Goal: Information Seeking & Learning: Learn about a topic

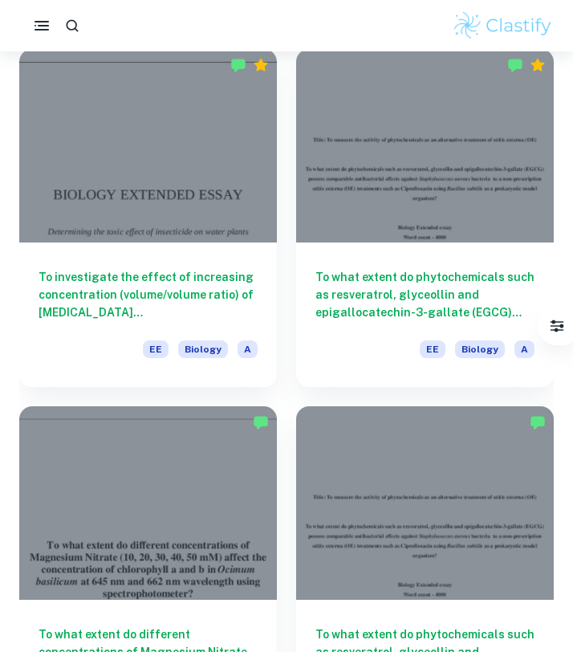
scroll to position [1551, 0]
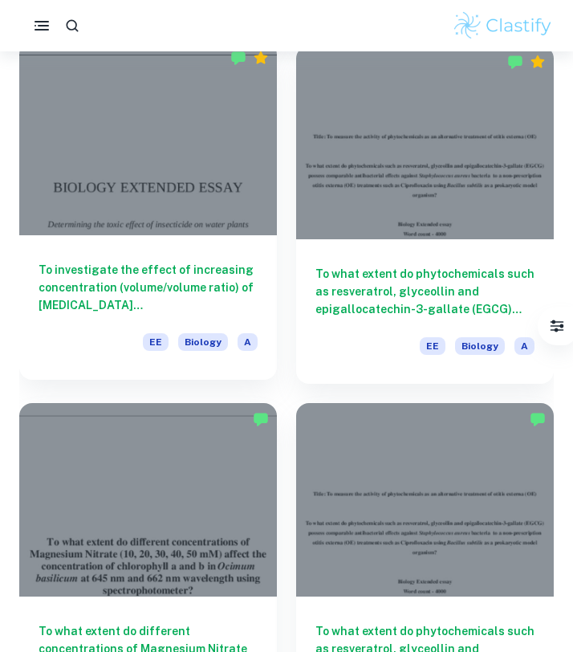
click at [148, 306] on h6 "To investigate the effect of increasing concentration (volume/volume ratio) of …" at bounding box center [148, 287] width 219 height 53
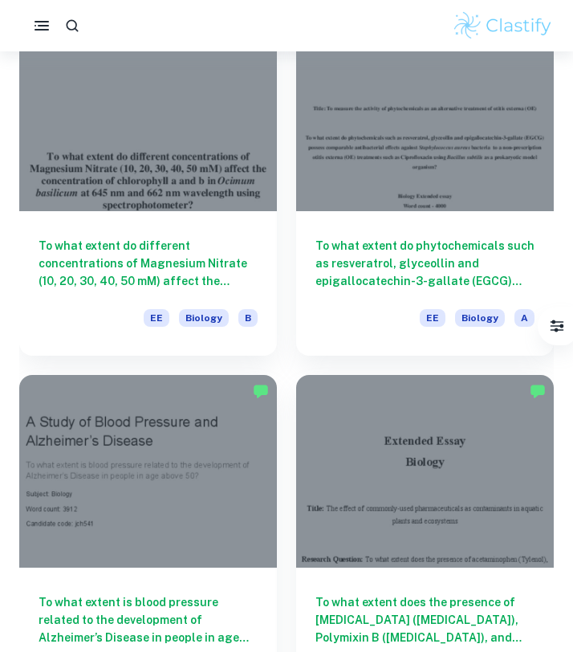
scroll to position [2073, 0]
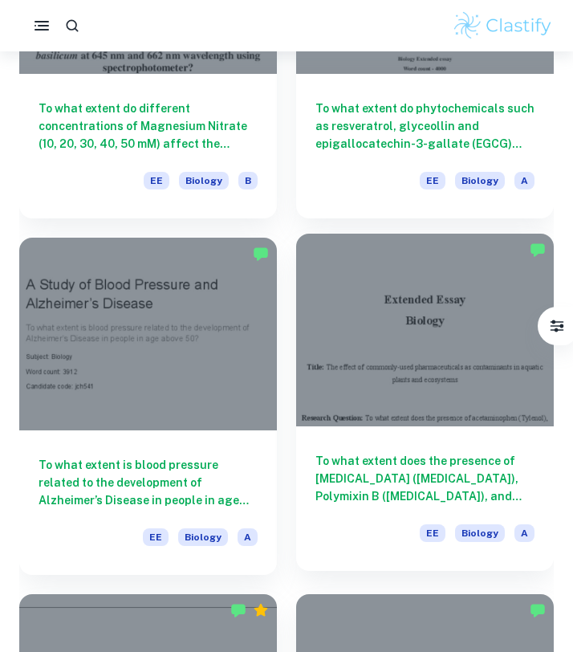
click at [414, 472] on h6 "To what extent does the presence of [MEDICAL_DATA] ([MEDICAL_DATA]), Polymixin …" at bounding box center [424, 478] width 219 height 53
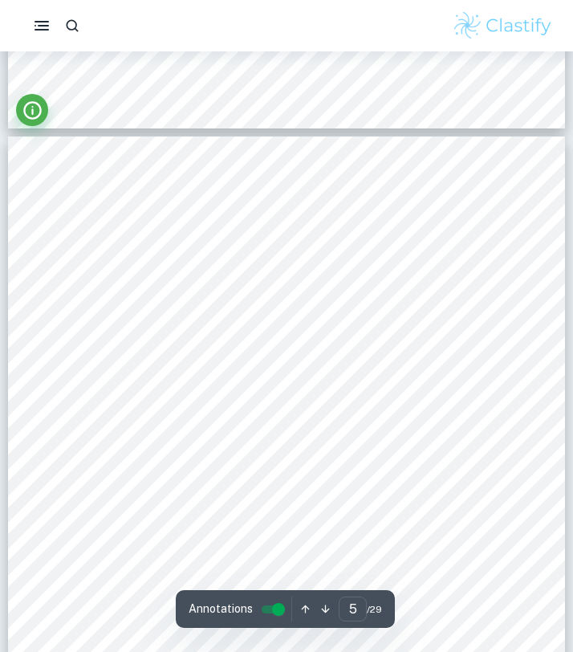
scroll to position [3026, 0]
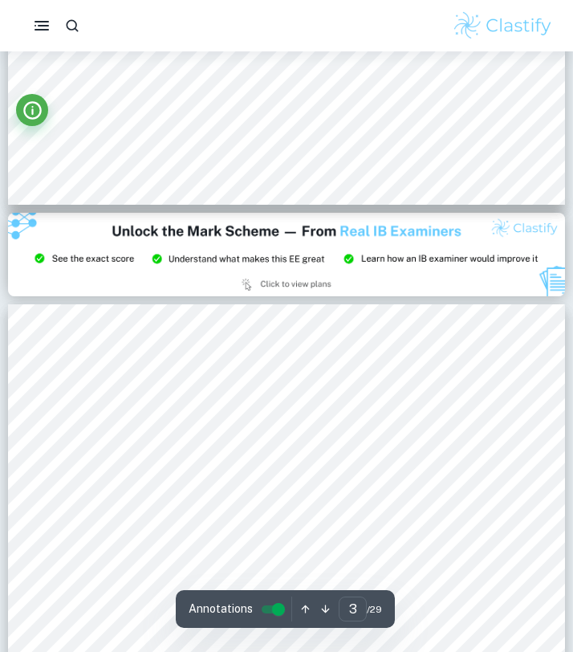
type input "2"
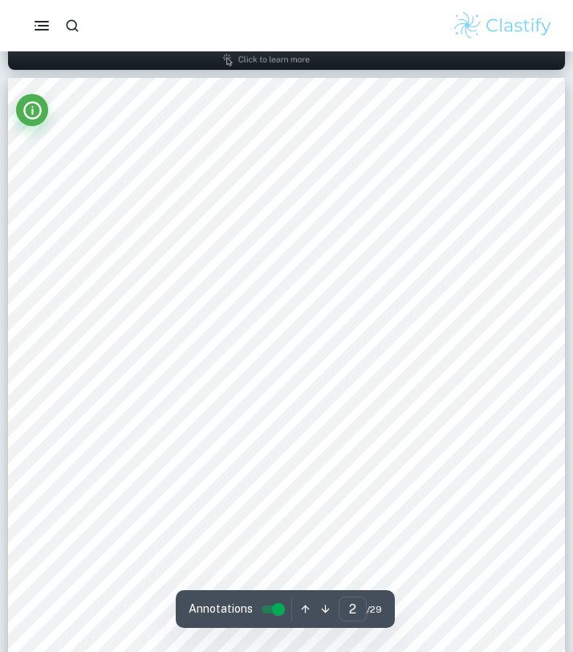
scroll to position [812, 0]
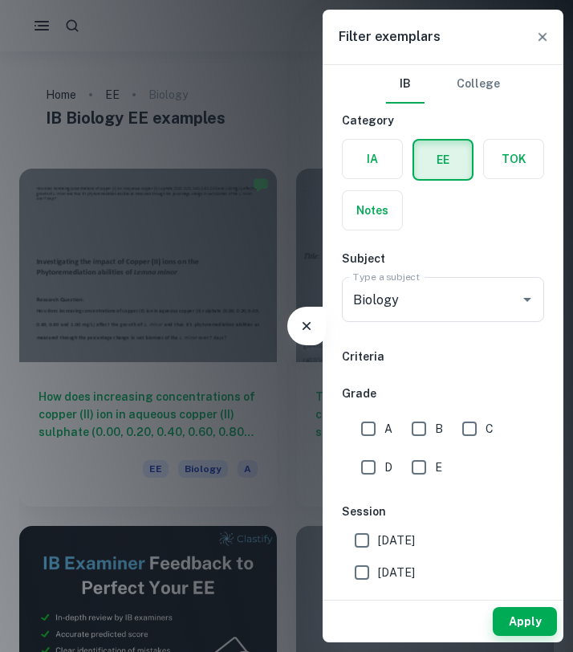
scroll to position [315, 0]
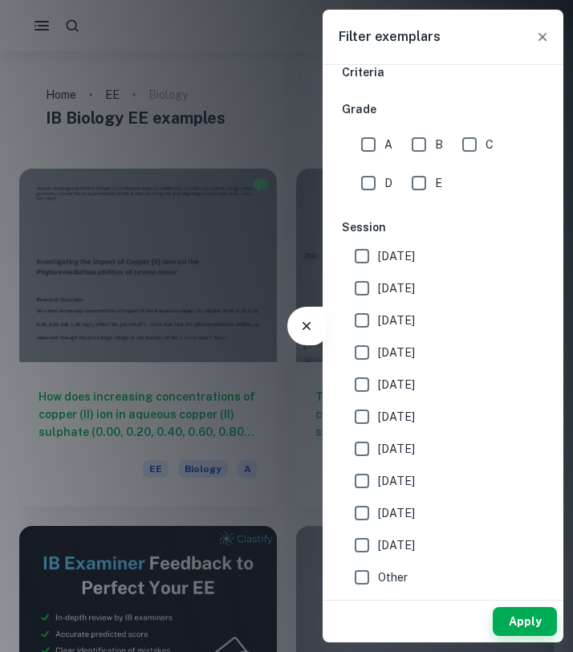
click at [548, 35] on icon "button" at bounding box center [543, 37] width 16 height 16
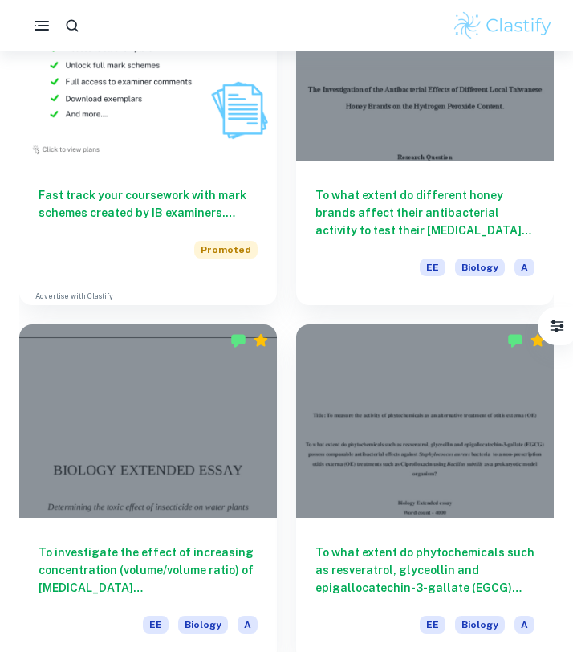
scroll to position [1420, 0]
